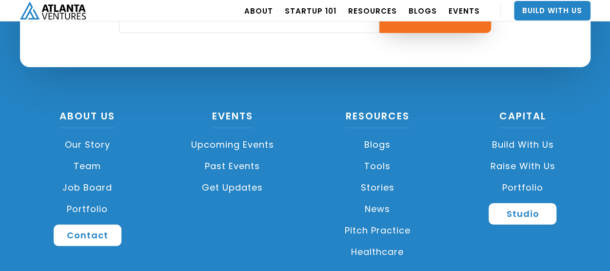
scroll to position [1310, 0]
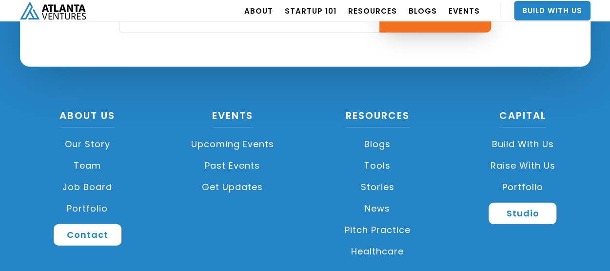
click at [85, 163] on link "Team" at bounding box center [88, 165] width 136 height 21
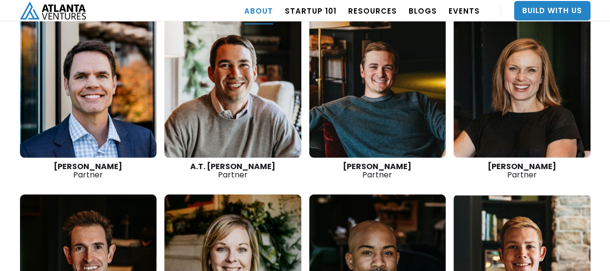
scroll to position [1439, 0]
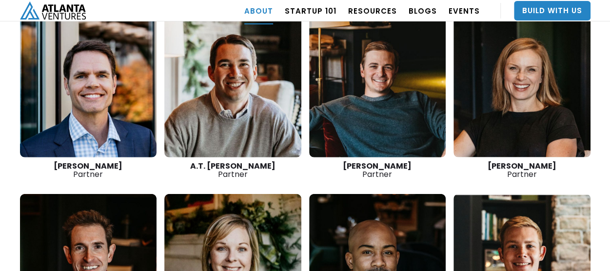
click at [380, 89] on link at bounding box center [377, 84] width 137 height 146
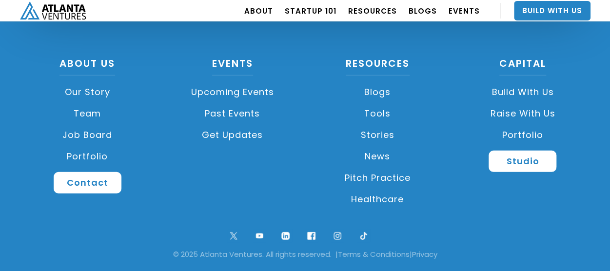
scroll to position [1365, 0]
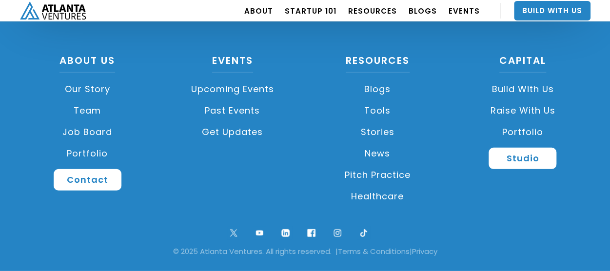
click at [178, 199] on div "About US Our Story Team Job Board Portfolio Contact Events Upcoming Events Past…" at bounding box center [305, 139] width 580 height 166
